Goal: Use online tool/utility: Utilize a website feature to perform a specific function

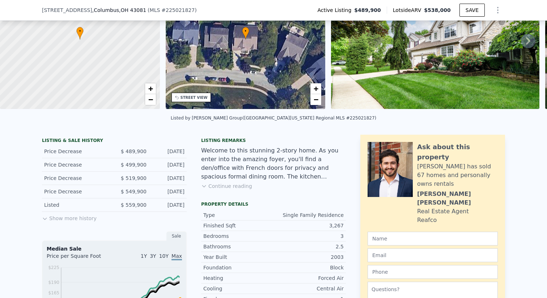
scroll to position [80, 0]
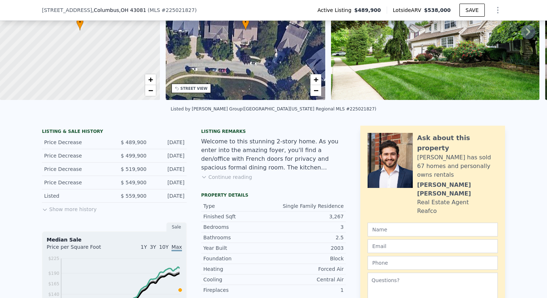
click at [80, 213] on button "Show more history" at bounding box center [69, 208] width 55 height 10
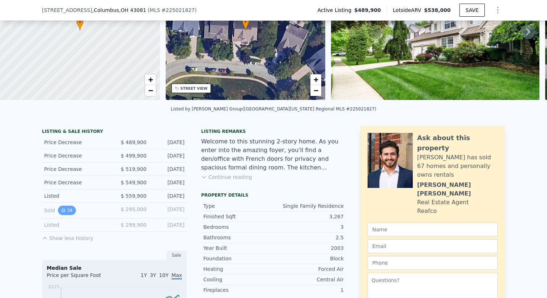
click at [65, 214] on button "34" at bounding box center [67, 210] width 18 height 9
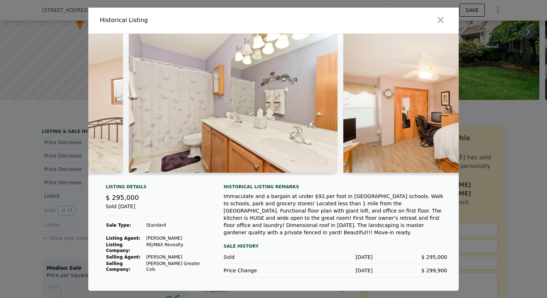
scroll to position [0, 6452]
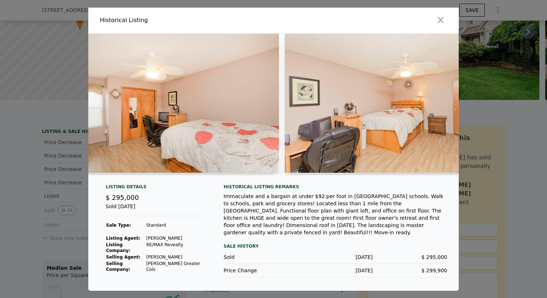
click at [519, 117] on div at bounding box center [273, 149] width 547 height 298
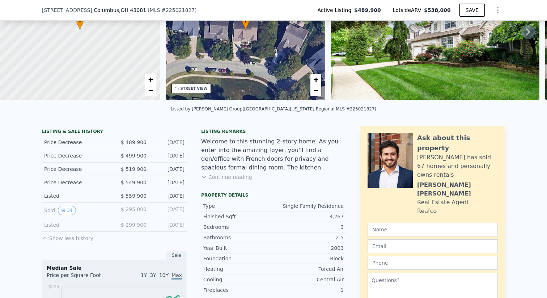
click at [194, 111] on div "Listed by [PERSON_NAME] Group ([GEOGRAPHIC_DATA] and Central [US_STATE] Regiona…" at bounding box center [274, 108] width 206 height 5
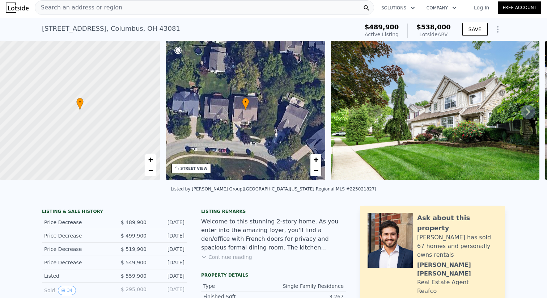
scroll to position [0, 0]
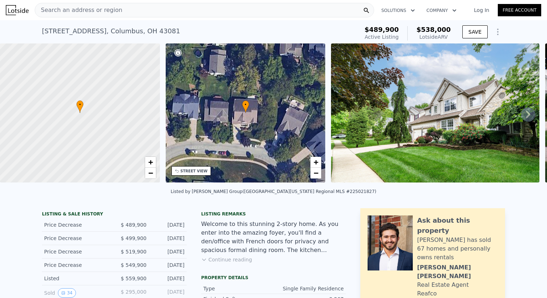
click at [109, 9] on span "Search an address or region" at bounding box center [78, 10] width 87 height 9
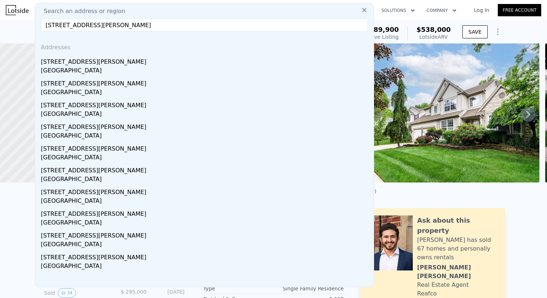
click at [205, 28] on input "[STREET_ADDRESS][PERSON_NAME]" at bounding box center [204, 24] width 327 height 13
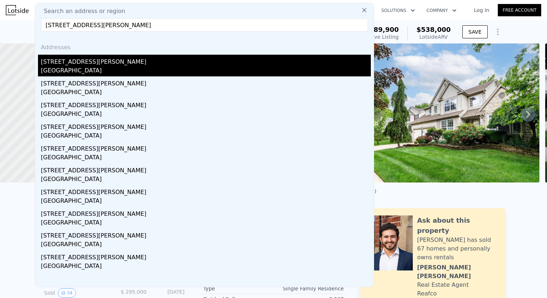
type input "[STREET_ADDRESS][PERSON_NAME]"
click at [124, 56] on div "[STREET_ADDRESS][PERSON_NAME]" at bounding box center [206, 61] width 330 height 12
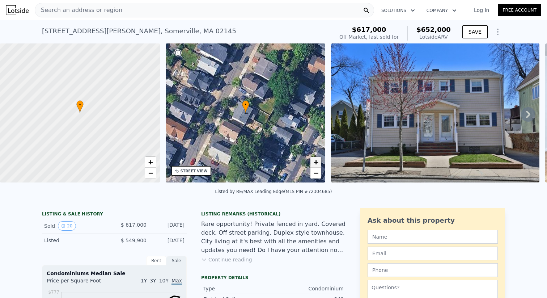
click at [319, 162] on link "+" at bounding box center [315, 162] width 11 height 11
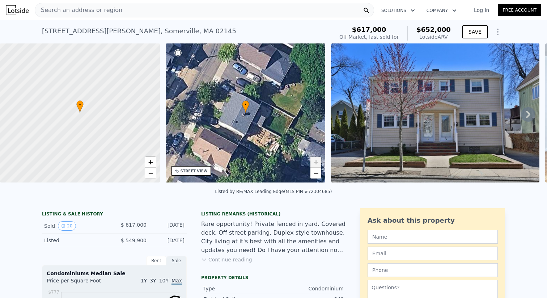
click at [319, 162] on link "+" at bounding box center [315, 162] width 11 height 11
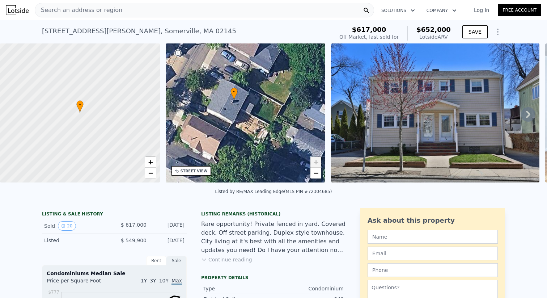
drag, startPoint x: 266, startPoint y: 145, endPoint x: 254, endPoint y: 132, distance: 17.9
click at [254, 132] on div "• + −" at bounding box center [246, 112] width 160 height 139
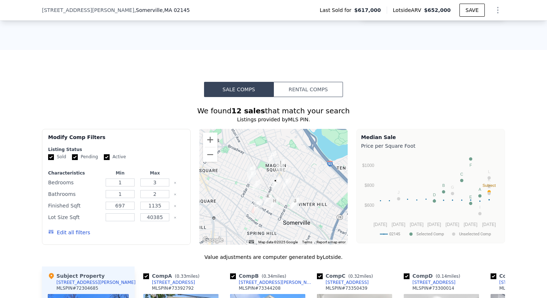
scroll to position [445, 0]
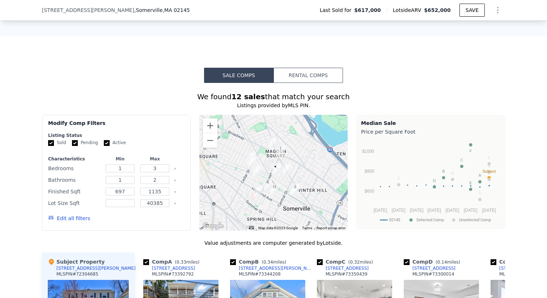
click at [319, 69] on button "Rental Comps" at bounding box center [308, 75] width 69 height 15
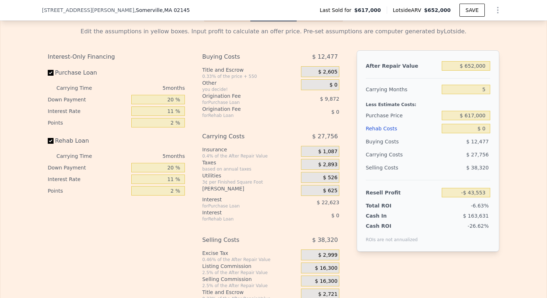
scroll to position [935, 0]
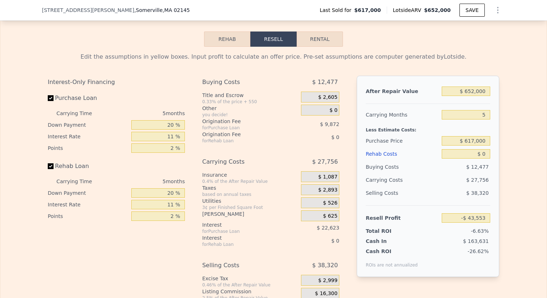
click at [309, 45] on button "Rental" at bounding box center [320, 38] width 46 height 15
select select "30"
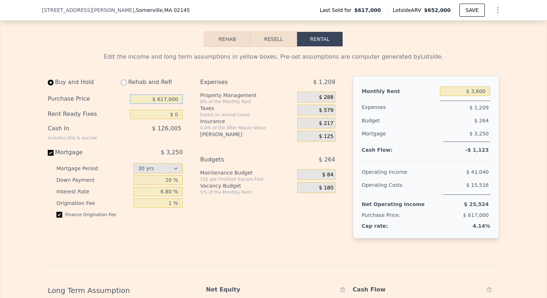
drag, startPoint x: 160, startPoint y: 103, endPoint x: 165, endPoint y: 103, distance: 5.4
click at [165, 103] on input "$ 617,000" at bounding box center [156, 98] width 53 height 9
type input "$ 642,000"
click at [202, 99] on div "Property Management" at bounding box center [247, 95] width 94 height 7
drag, startPoint x: 168, startPoint y: 195, endPoint x: 158, endPoint y: 196, distance: 10.5
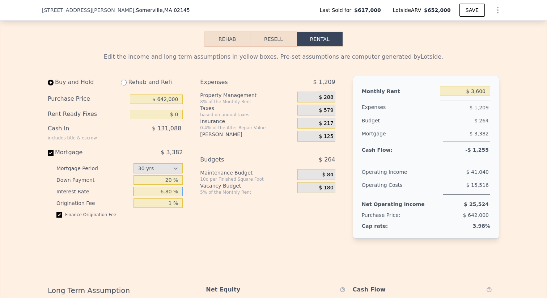
click at [158, 196] on input "6.80 %" at bounding box center [159, 191] width 50 height 9
type input "2.75 %"
click at [209, 226] on div "Expenses $ 1,209 Property Management 8% of the Monthly Rent $ 288 Taxes based o…" at bounding box center [270, 163] width 141 height 174
click at [90, 217] on div "Finance Origination Fee" at bounding box center [119, 218] width 126 height 12
click at [59, 217] on input "checkbox" at bounding box center [59, 215] width 6 height 6
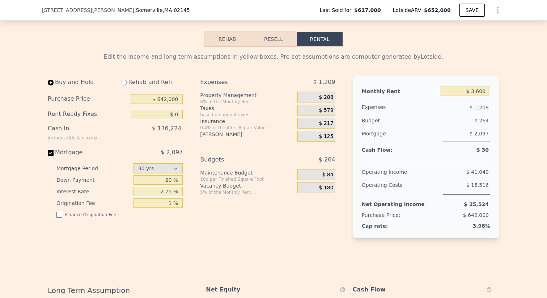
click at [59, 217] on input "checkbox" at bounding box center [59, 215] width 6 height 6
checkbox input "true"
click at [323, 101] on span "$ 288" at bounding box center [326, 97] width 14 height 7
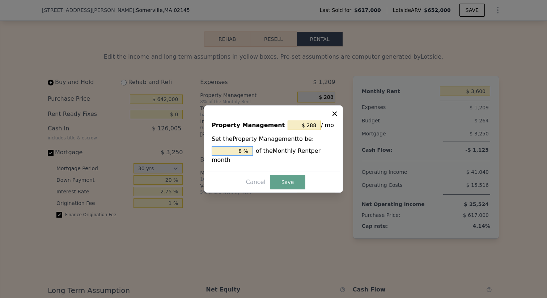
click at [242, 149] on input "8 %" at bounding box center [232, 150] width 41 height 9
type input "8 %"
type input "$ 216"
type input "6. %"
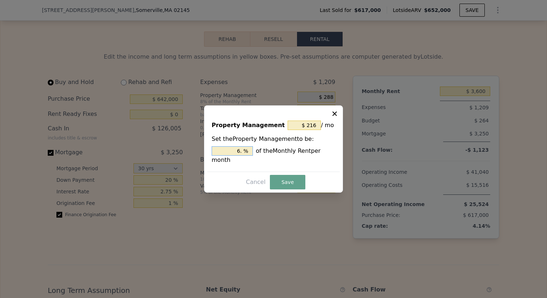
type input "$ 234"
type input "6.5 %"
click at [296, 185] on button "Save" at bounding box center [287, 182] width 35 height 14
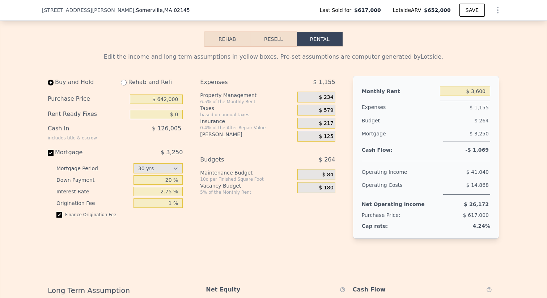
scroll to position [944, 0]
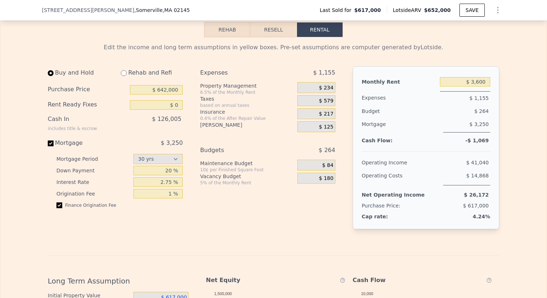
click at [285, 228] on div "Expenses $ 1,155 Property Management 6.5% of the Monthly Rent $ 234 Taxes based…" at bounding box center [270, 153] width 141 height 174
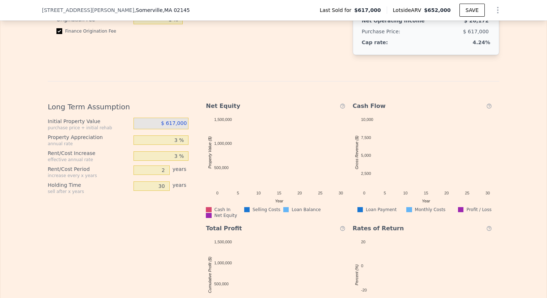
scroll to position [1144, 0]
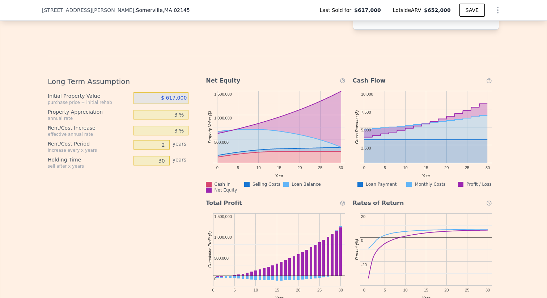
click at [180, 99] on span "$ 617,000" at bounding box center [174, 98] width 26 height 6
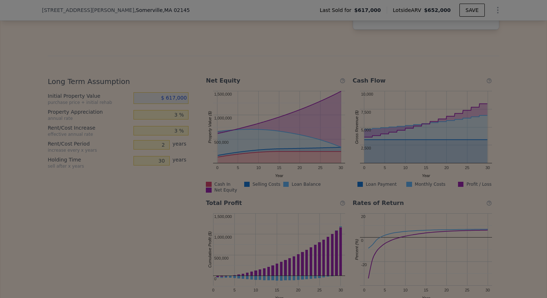
click at [180, 99] on div at bounding box center [273, 149] width 547 height 298
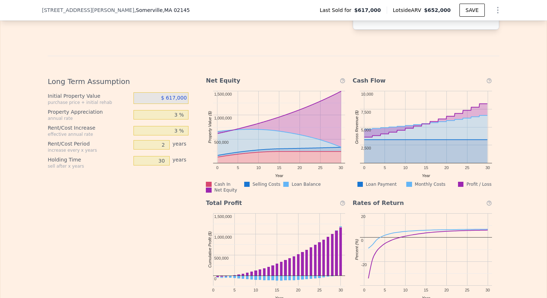
click at [180, 99] on span "$ 617,000" at bounding box center [174, 98] width 26 height 6
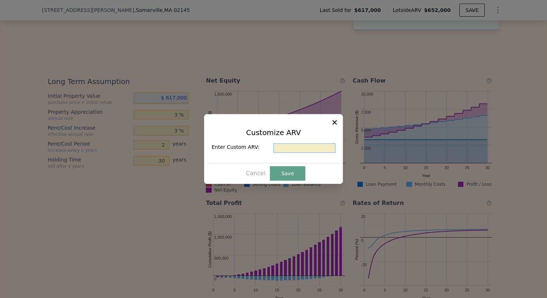
click at [319, 147] on input "text" at bounding box center [305, 147] width 62 height 9
paste input "$ 738,825"
type input "$ 738,825"
click at [299, 170] on button "Save" at bounding box center [287, 173] width 35 height 14
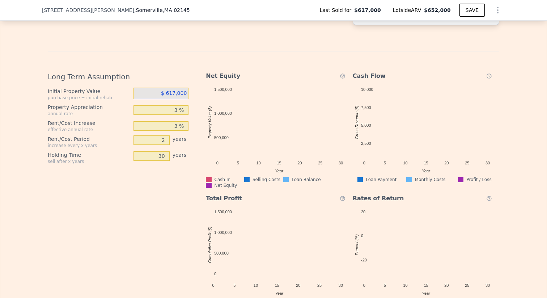
scroll to position [1153, 0]
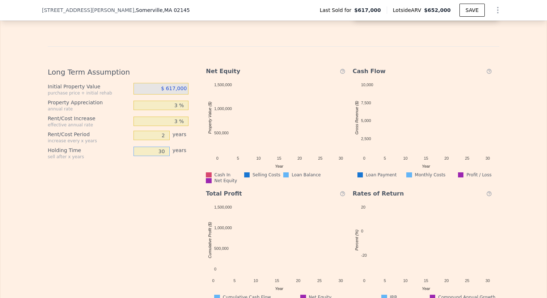
drag, startPoint x: 155, startPoint y: 155, endPoint x: 168, endPoint y: 154, distance: 12.3
click at [168, 154] on div "30 years" at bounding box center [161, 153] width 55 height 13
click at [158, 202] on div "Long Term Assumption Initial Property Value purchase price + initial rehab $ 61…" at bounding box center [121, 180] width 147 height 239
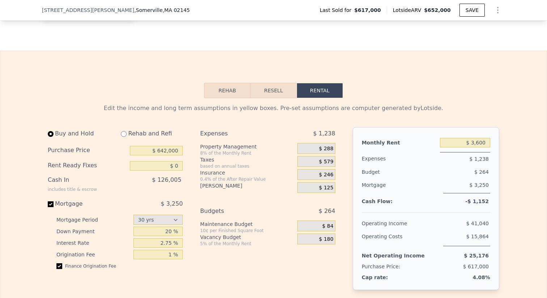
scroll to position [874, 0]
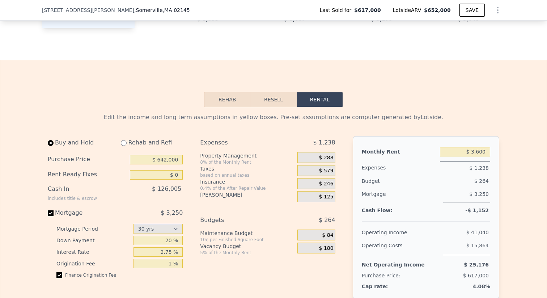
type input "30"
